Goal: Information Seeking & Learning: Learn about a topic

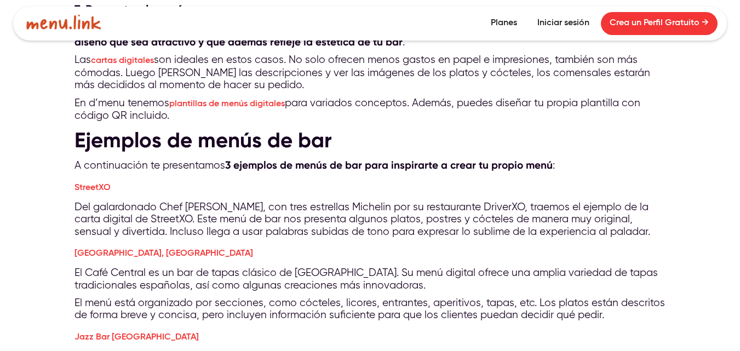
scroll to position [2135, 0]
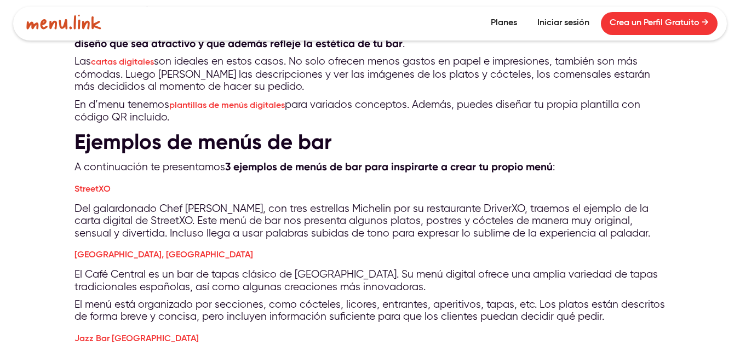
click at [99, 185] on link "StreetXO" at bounding box center [92, 189] width 36 height 9
click at [122, 251] on link "Café Central, Madrid" at bounding box center [163, 255] width 179 height 9
click at [113, 335] on link "Jazz Bar Madrid" at bounding box center [136, 339] width 124 height 9
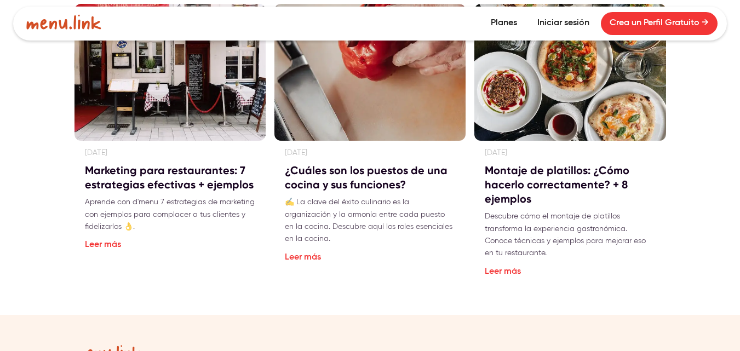
scroll to position [3669, 0]
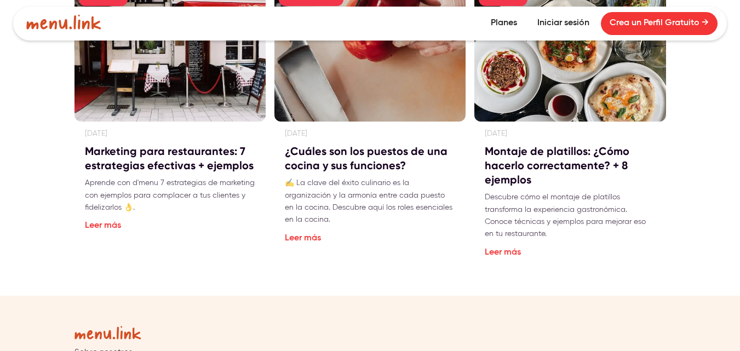
click at [505, 248] on link "Leer más" at bounding box center [503, 252] width 36 height 9
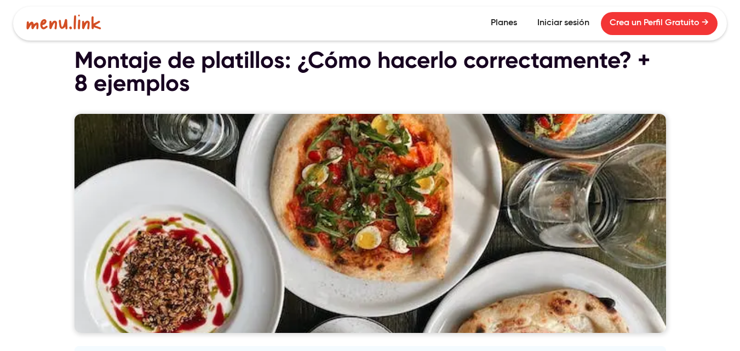
click at [62, 22] on img at bounding box center [63, 21] width 75 height 15
click at [91, 27] on img at bounding box center [63, 21] width 75 height 15
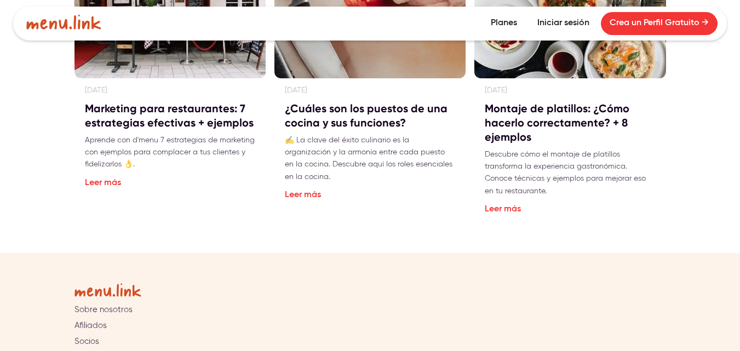
scroll to position [3504, 0]
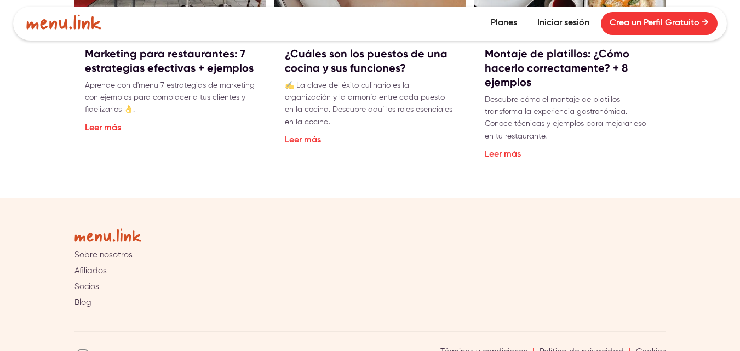
click at [107, 250] on link "Sobre nosotros" at bounding box center [103, 255] width 58 height 10
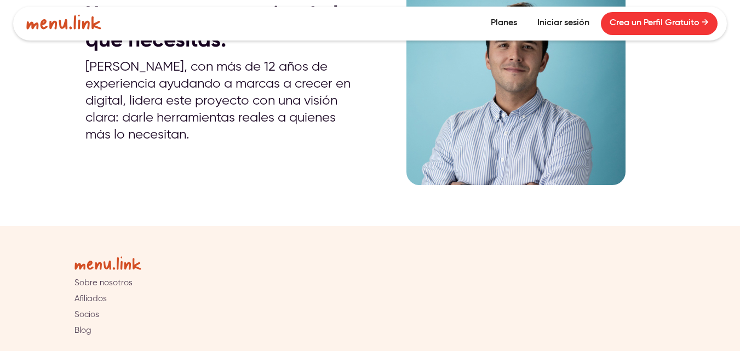
scroll to position [581, 0]
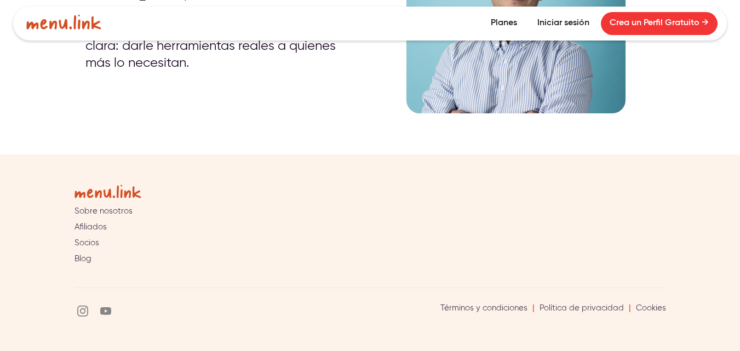
click at [82, 312] on img at bounding box center [82, 311] width 11 height 11
